Goal: Transaction & Acquisition: Subscribe to service/newsletter

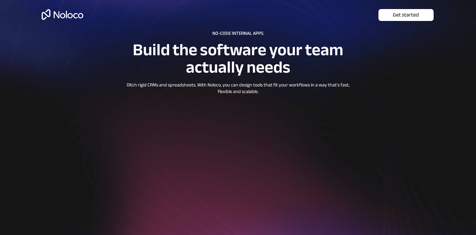
click at [398, 12] on span "Get started" at bounding box center [406, 15] width 55 height 7
